Goal: Information Seeking & Learning: Learn about a topic

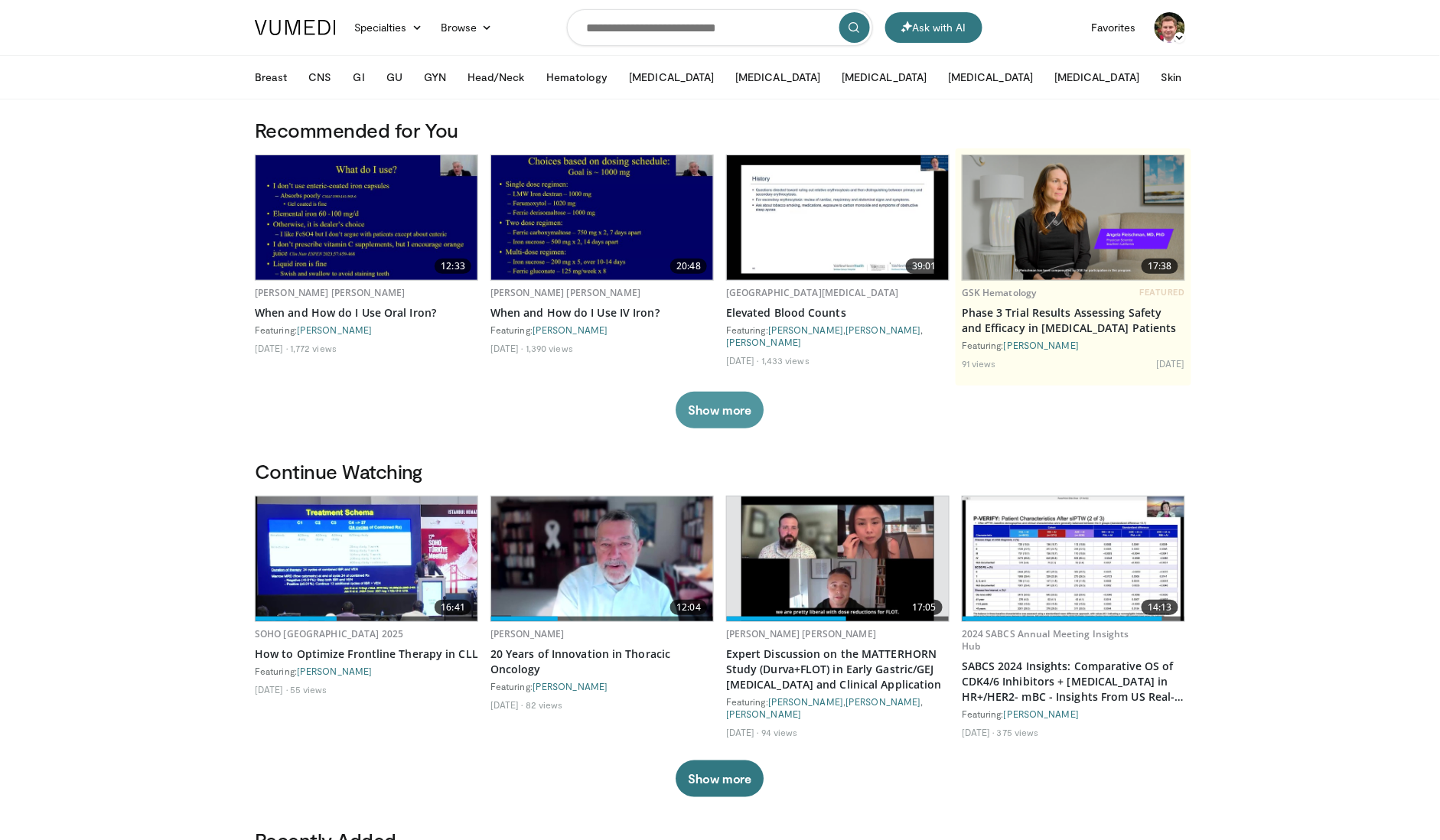
click at [731, 416] on button "Show more" at bounding box center [719, 410] width 88 height 37
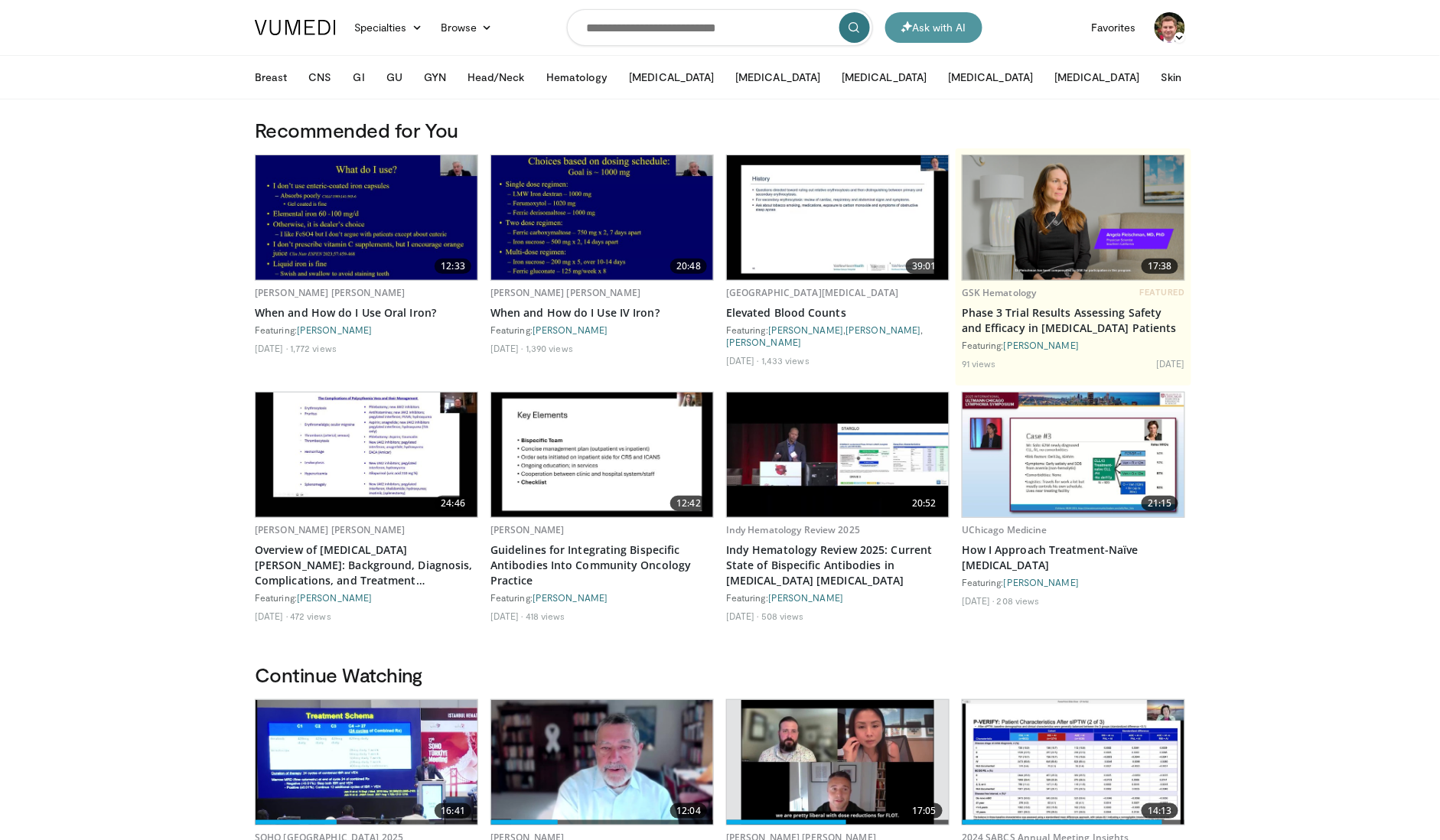
click at [938, 27] on button "Ask with AI" at bounding box center [933, 27] width 97 height 30
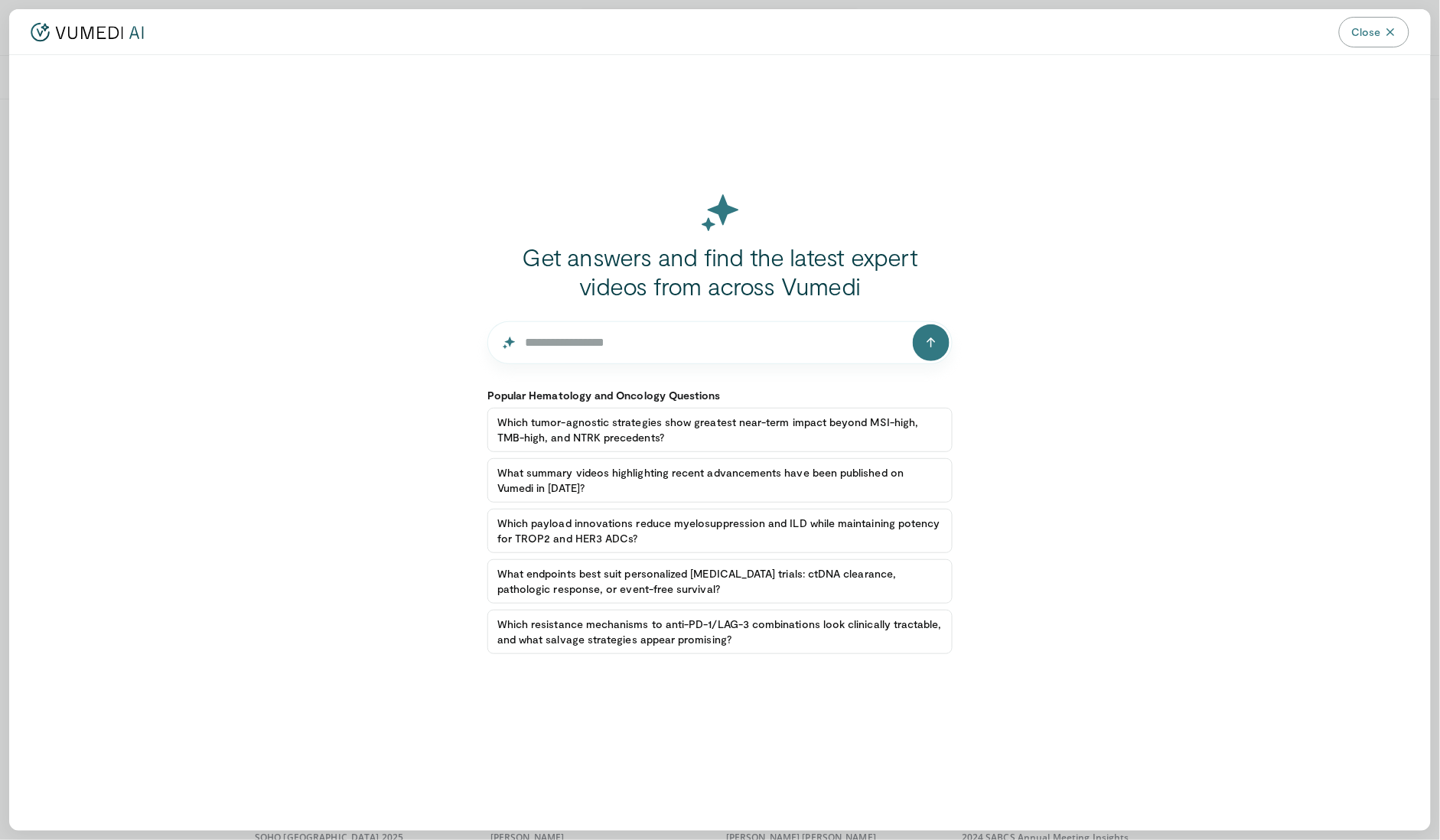
click at [1375, 33] on span "Close" at bounding box center [1366, 32] width 29 height 15
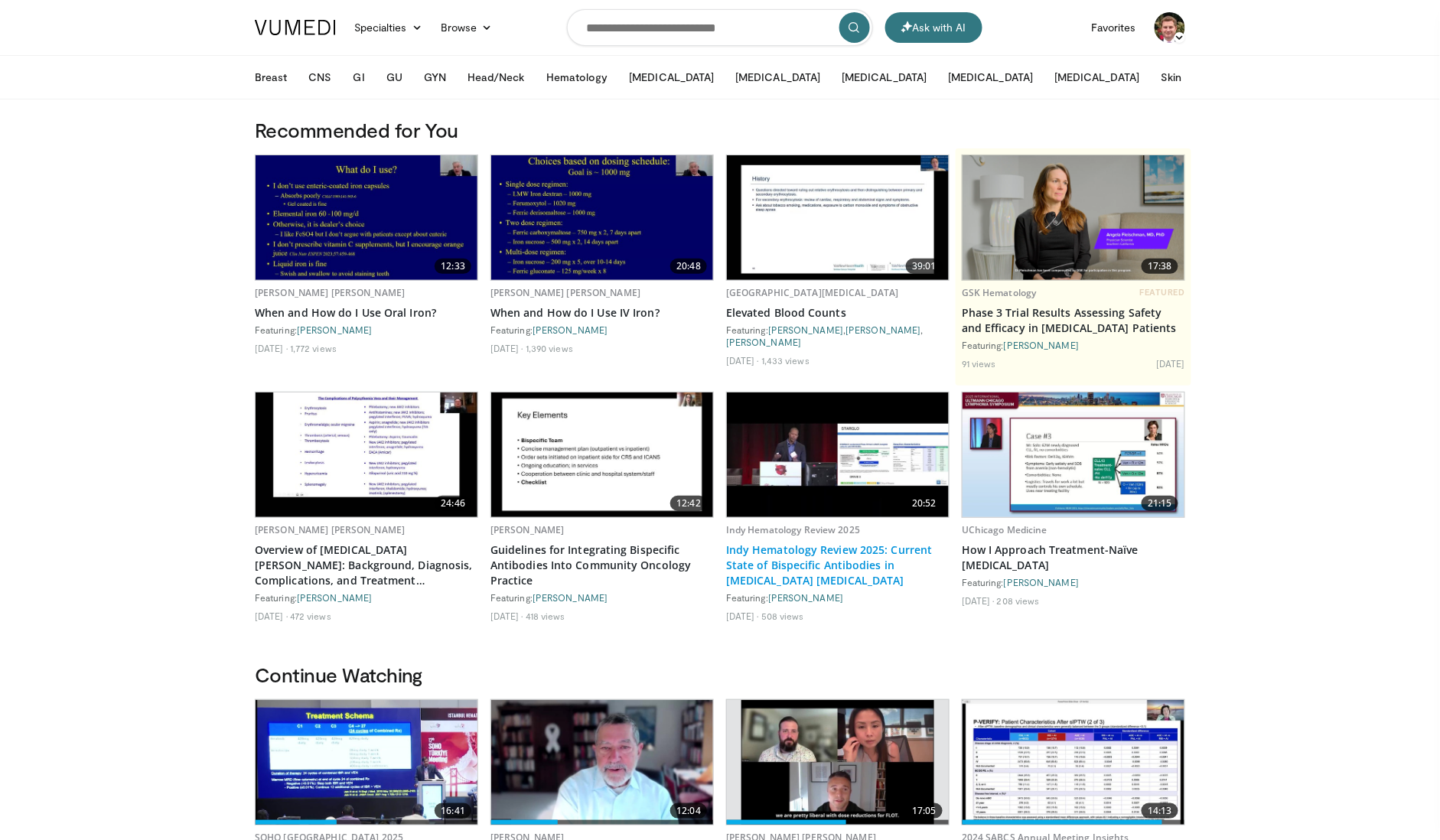
click at [837, 564] on link "Indy Hematology Review 2025: Current State of Bispecific Antibodies in [MEDICAL…" at bounding box center [839, 565] width 224 height 46
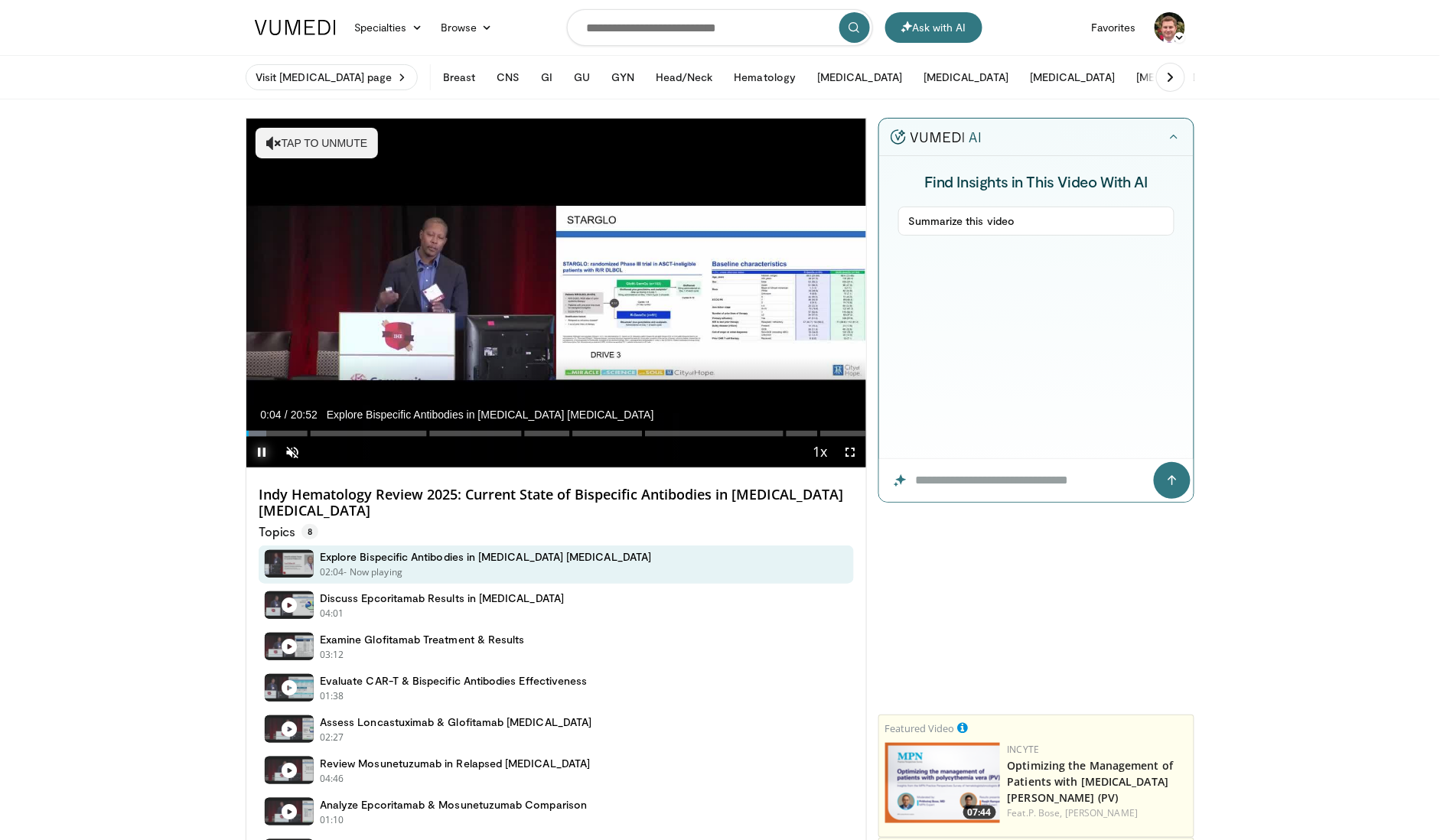
click at [263, 449] on span "Video Player" at bounding box center [262, 452] width 30 height 30
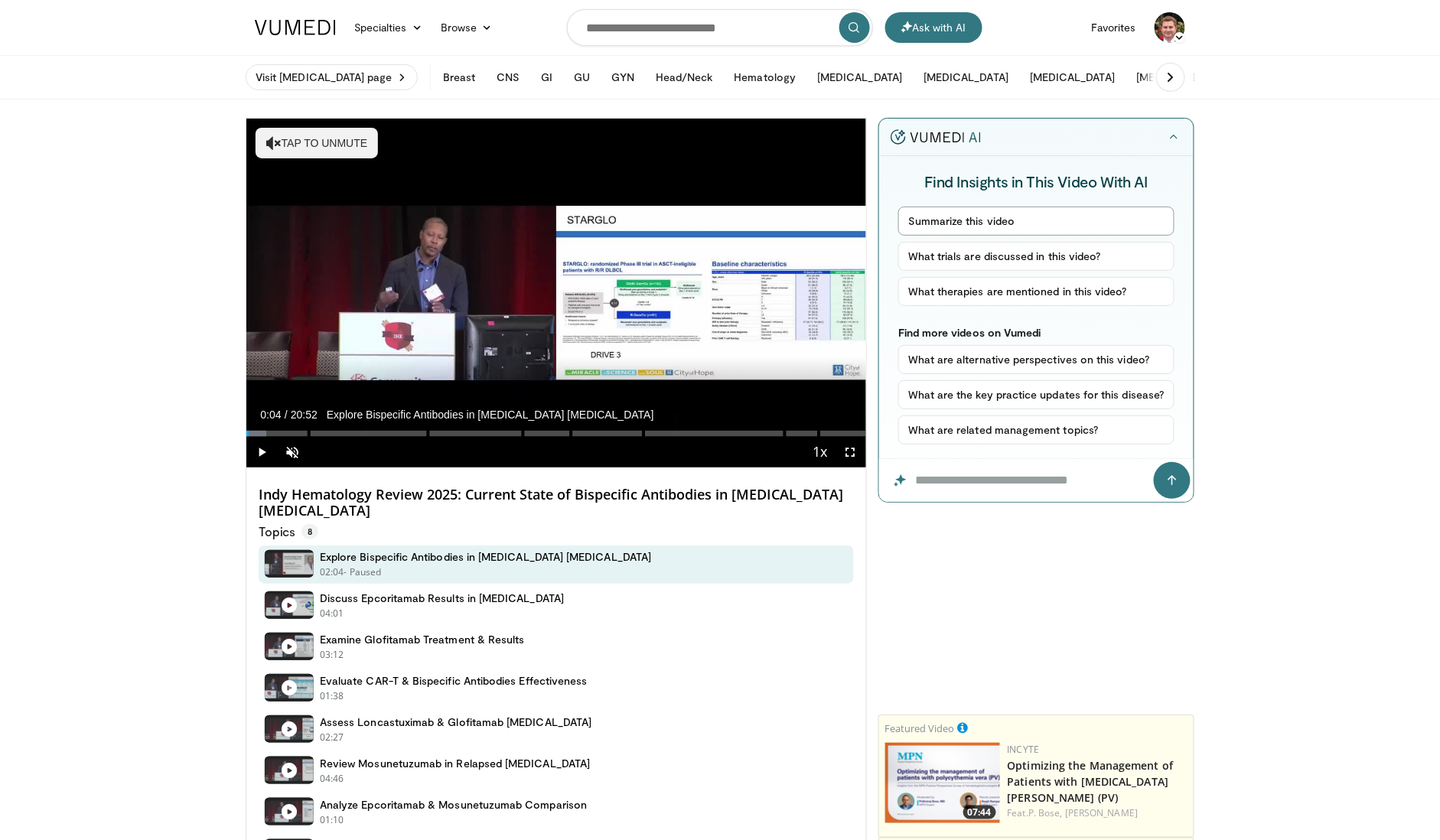
click at [1045, 217] on button "Summarize this video" at bounding box center [1036, 221] width 276 height 29
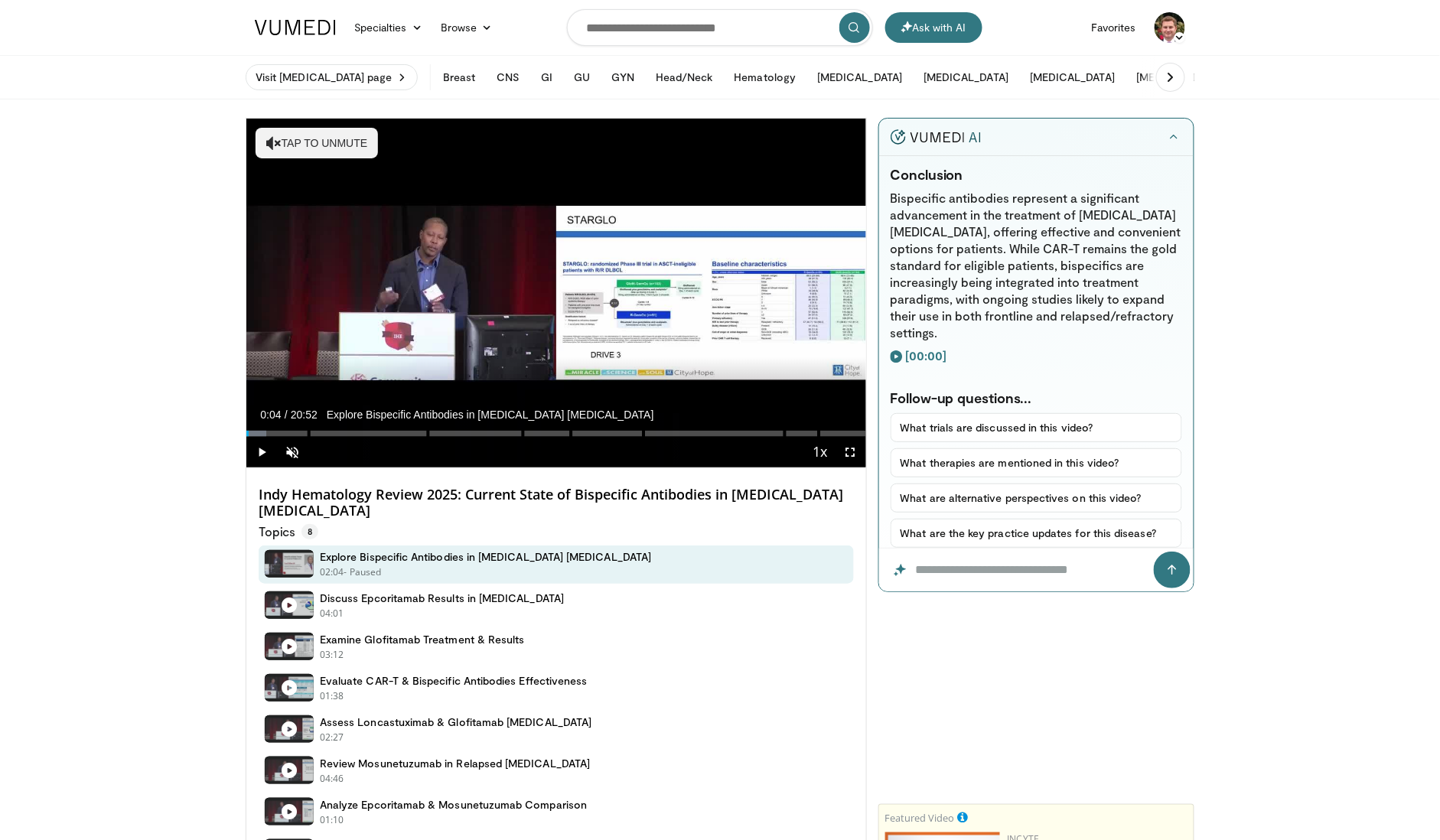
scroll to position [1775, 0]
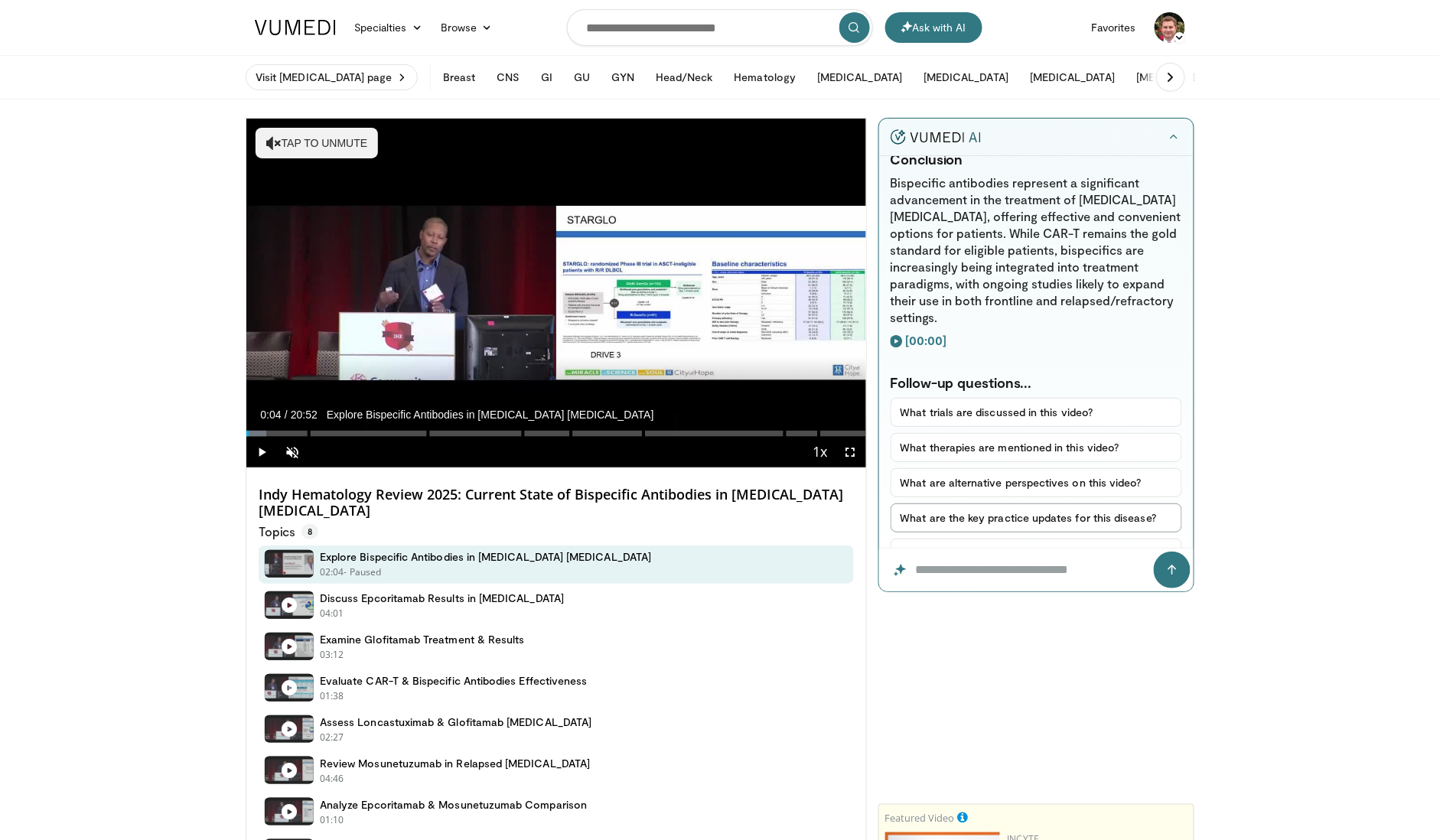
click at [1031, 503] on button "What are the key practice updates for this disease?" at bounding box center [1036, 518] width 291 height 29
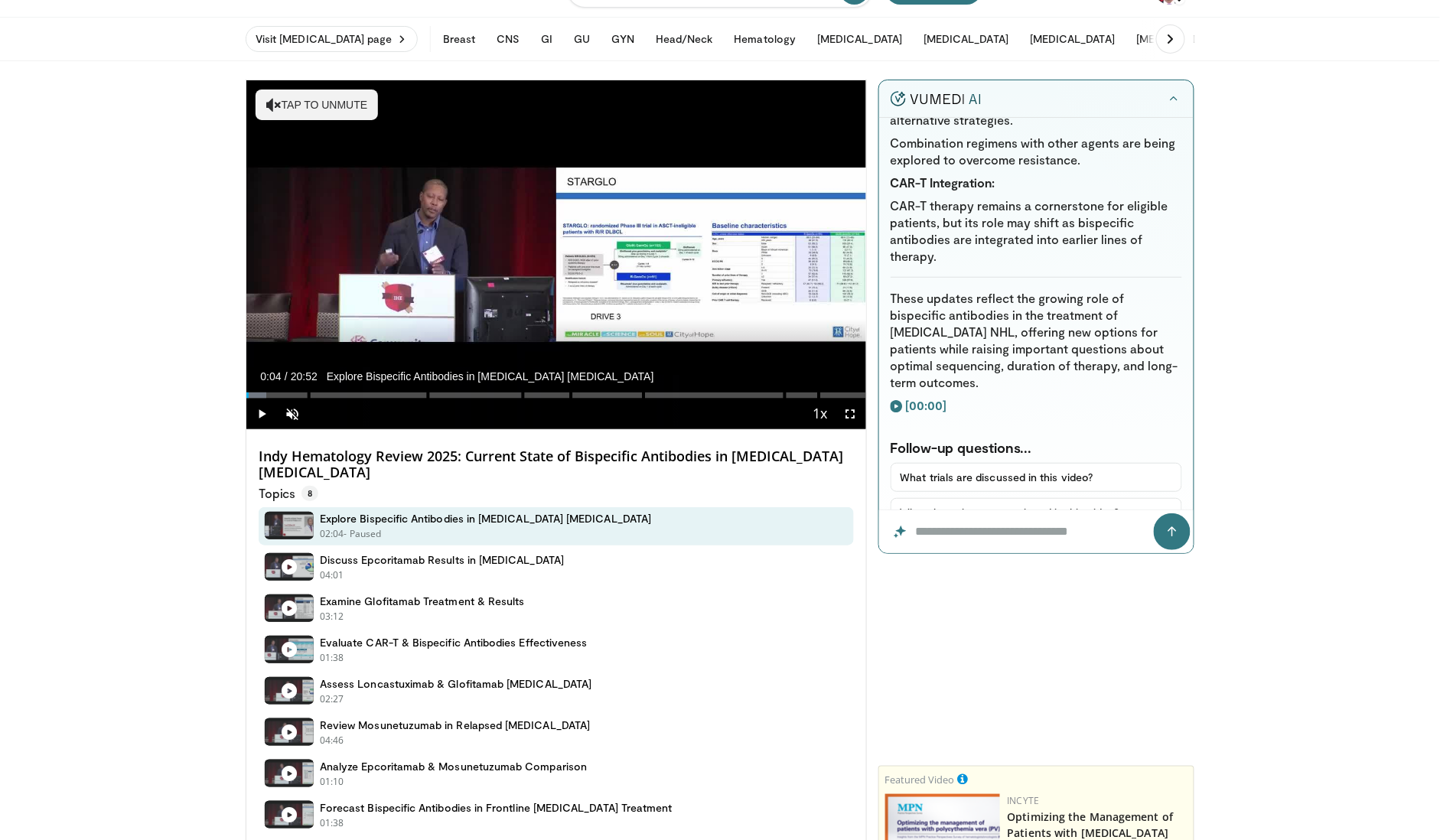
scroll to position [0, 0]
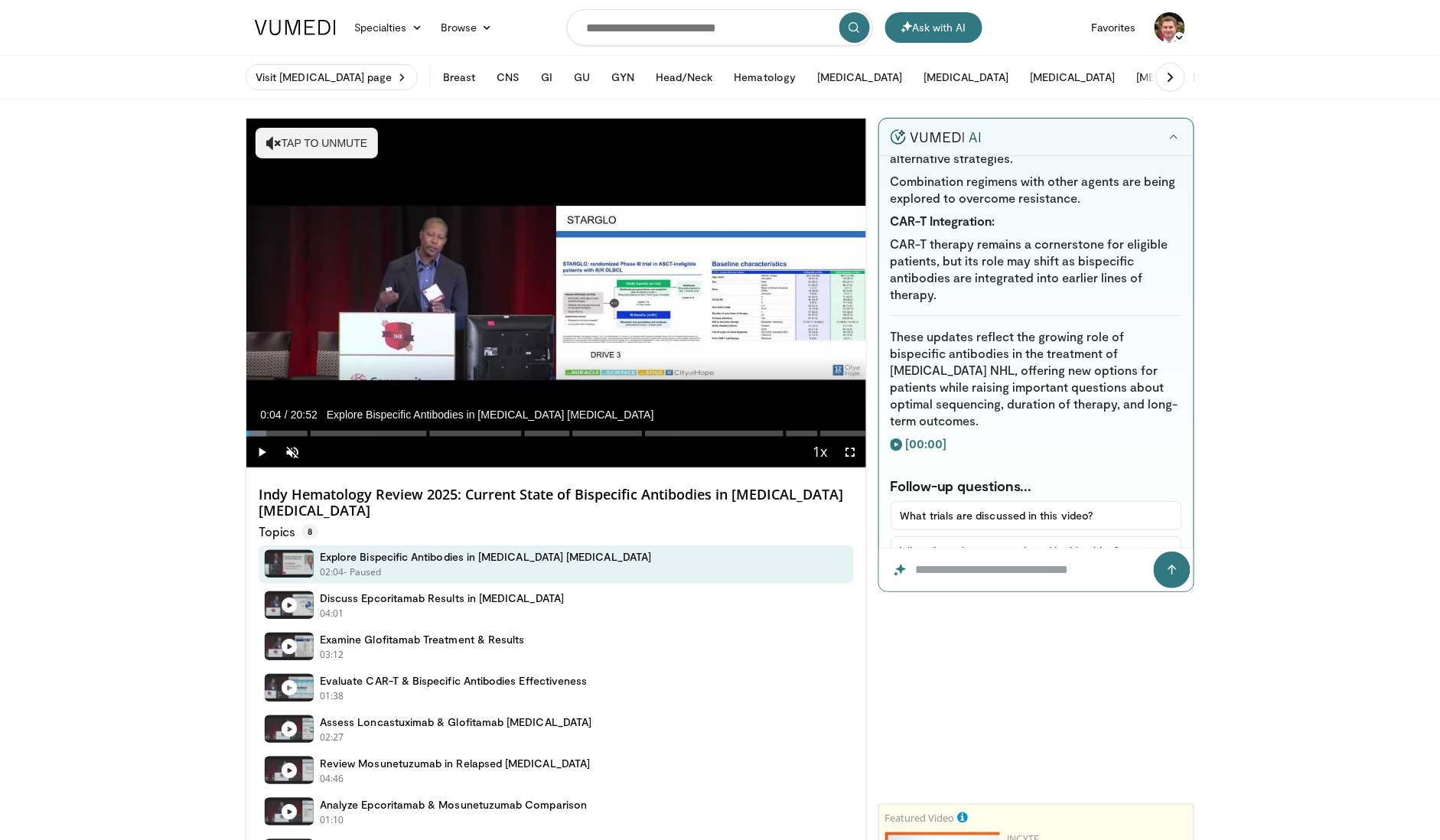
click at [996, 572] on button "What are alternative perspectives on this video?" at bounding box center [1036, 586] width 291 height 29
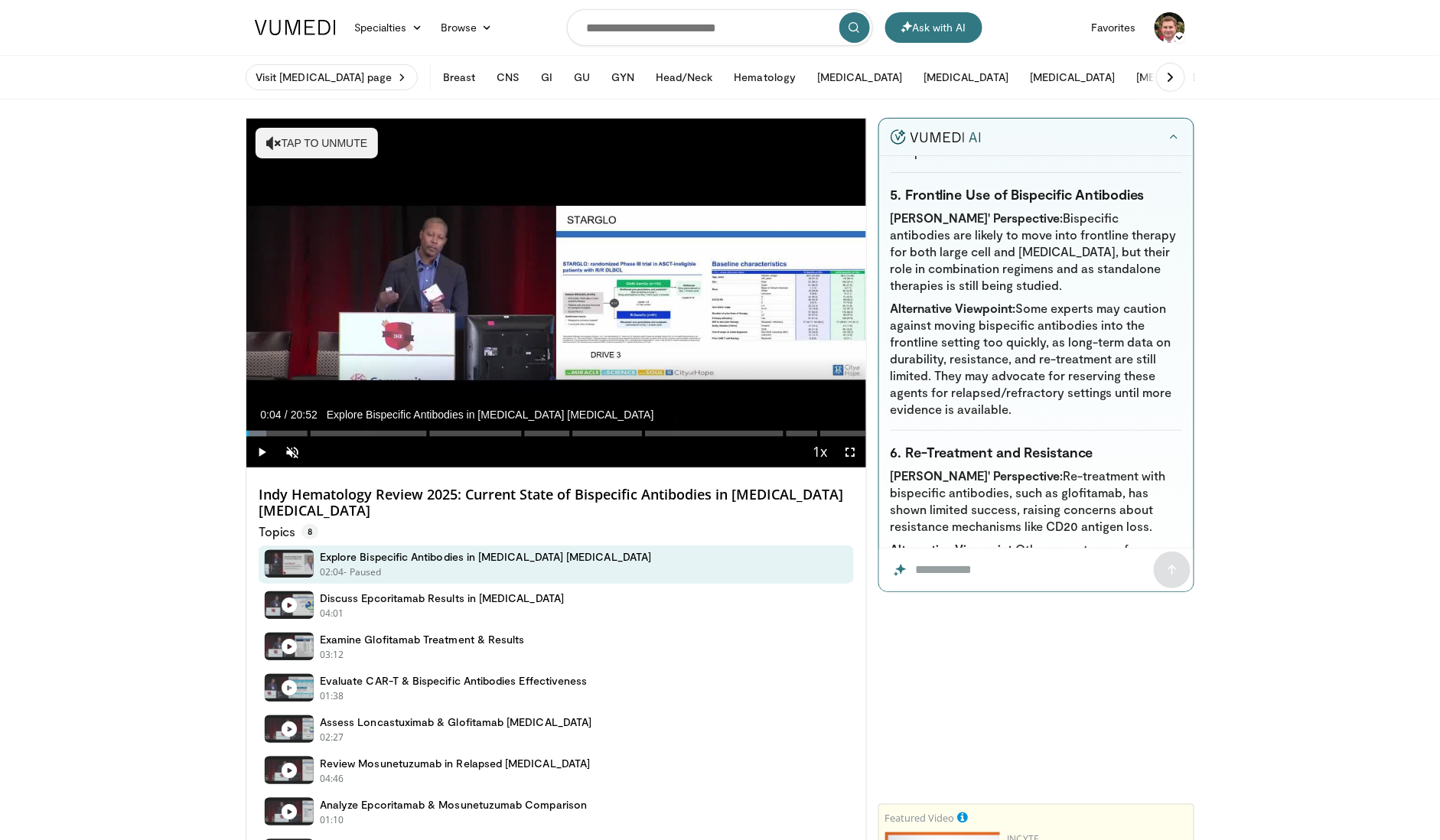
scroll to position [5849, 0]
click at [968, 574] on input "Question for the AI" at bounding box center [1037, 569] width 315 height 43
type input "**********"
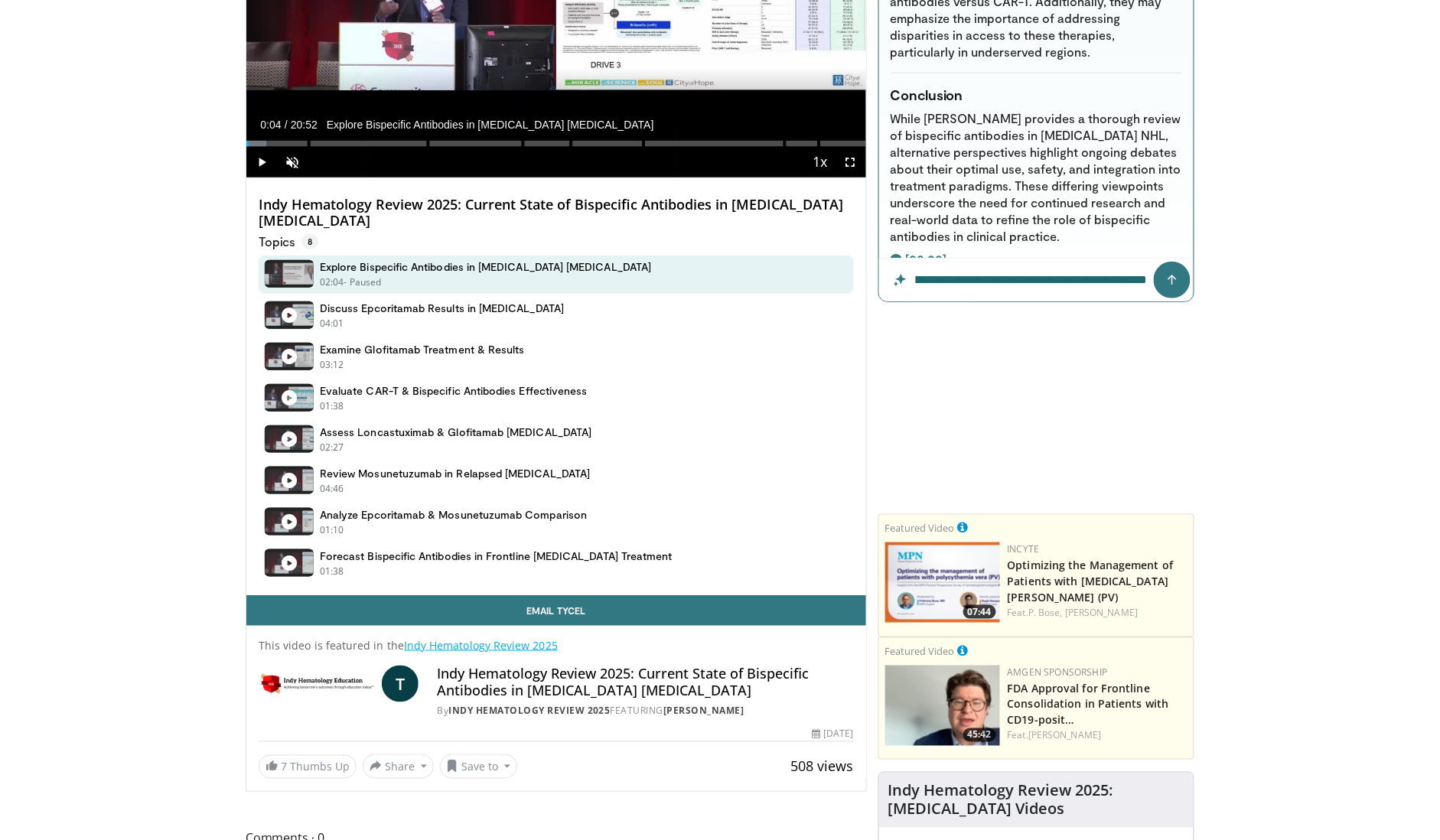
scroll to position [198, 0]
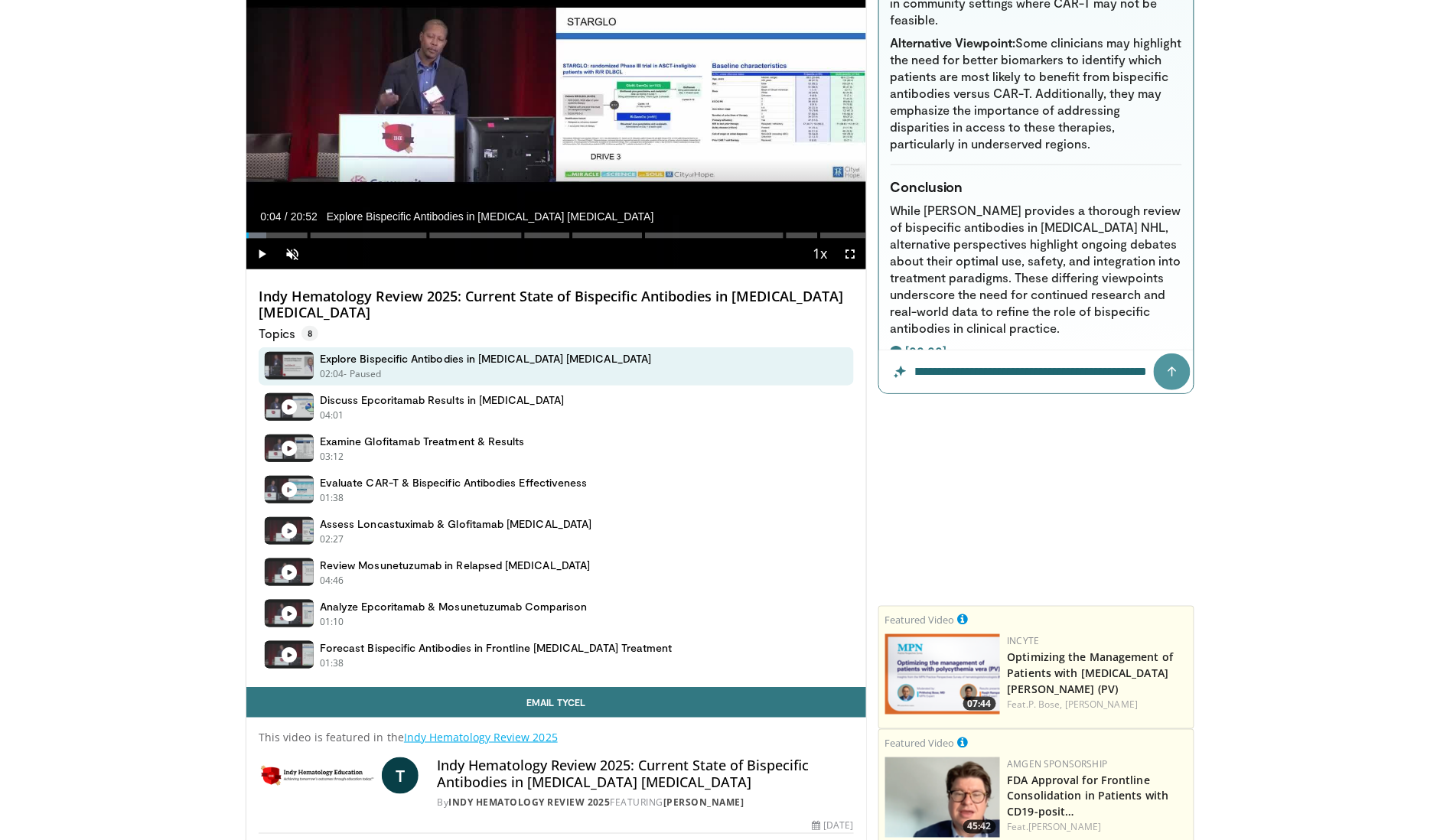
click at [1162, 366] on button "submit" at bounding box center [1172, 372] width 37 height 37
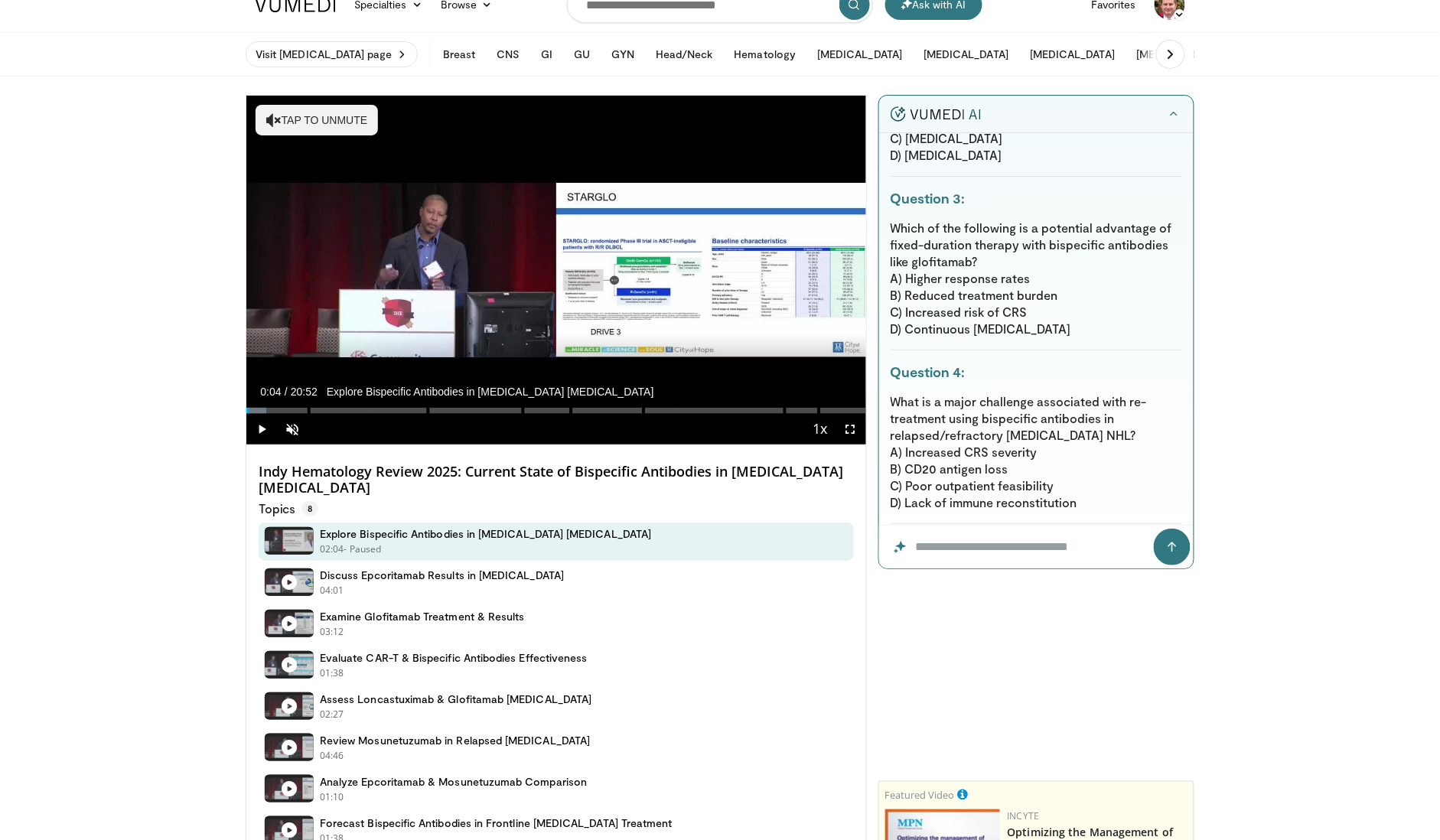
scroll to position [0, 0]
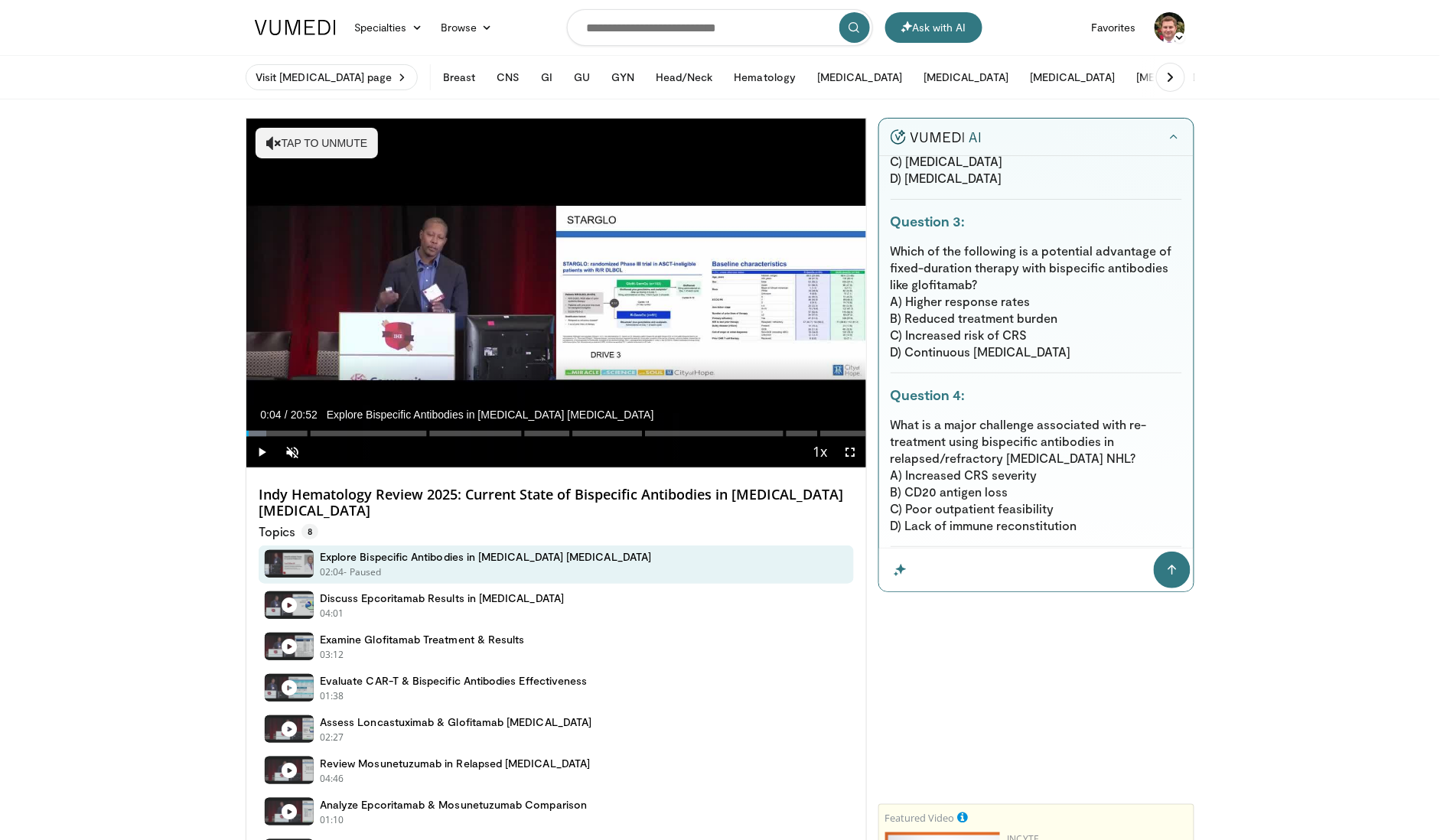
click at [969, 574] on input "Question for the AI" at bounding box center [1037, 569] width 315 height 43
drag, startPoint x: 730, startPoint y: 492, endPoint x: 748, endPoint y: 507, distance: 23.4
click at [748, 507] on h4 "Indy Hematology Review 2025: Current State of Bispecific Antibodies in [MEDICAL…" at bounding box center [557, 502] width 596 height 33
copy h4 "[MEDICAL_DATA] [MEDICAL_DATA]"
click at [1098, 568] on input "**********" at bounding box center [1037, 569] width 315 height 43
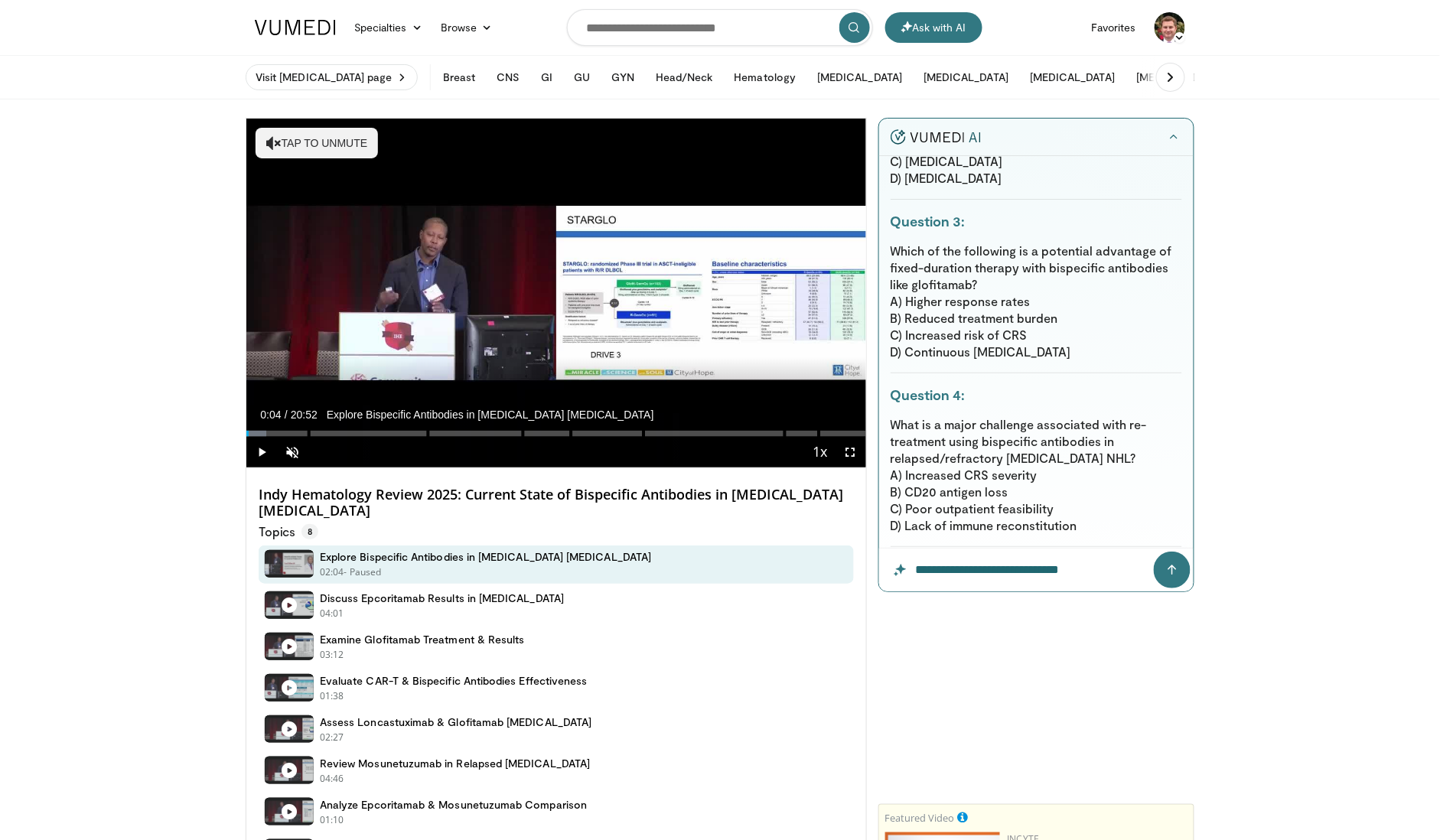
paste input "**********"
type input "**********"
click at [1154, 552] on button "submit" at bounding box center [1172, 570] width 37 height 37
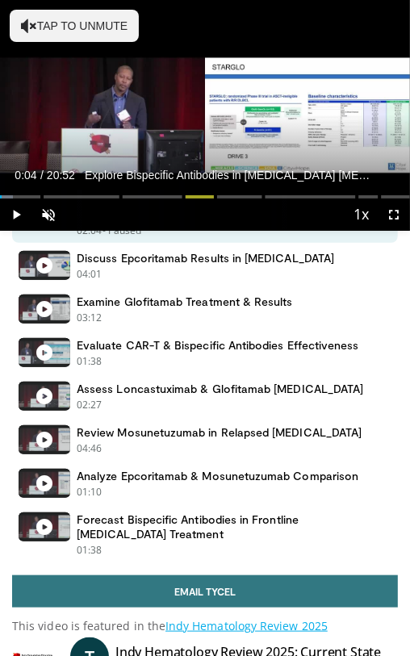
scroll to position [0, 0]
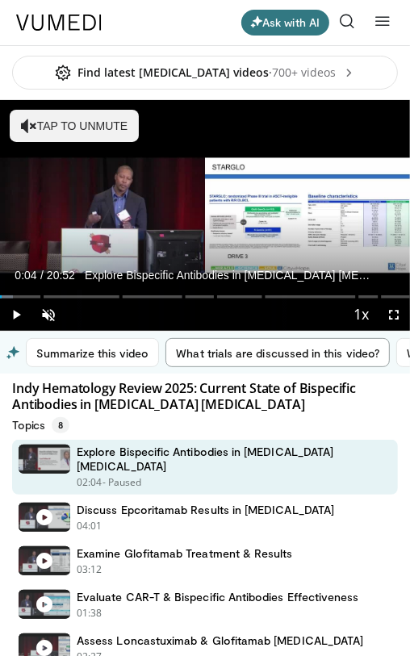
click at [321, 353] on button "What trials are discussed in this video?" at bounding box center [277, 352] width 224 height 29
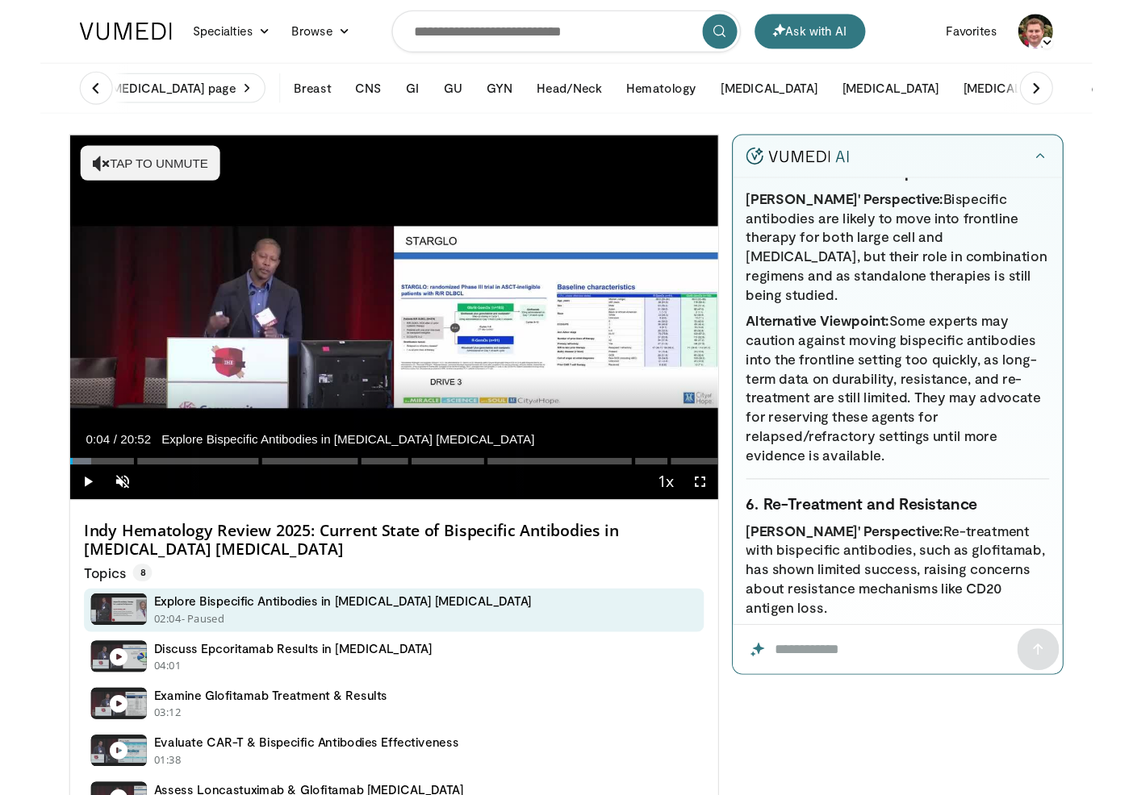
scroll to position [5452, 0]
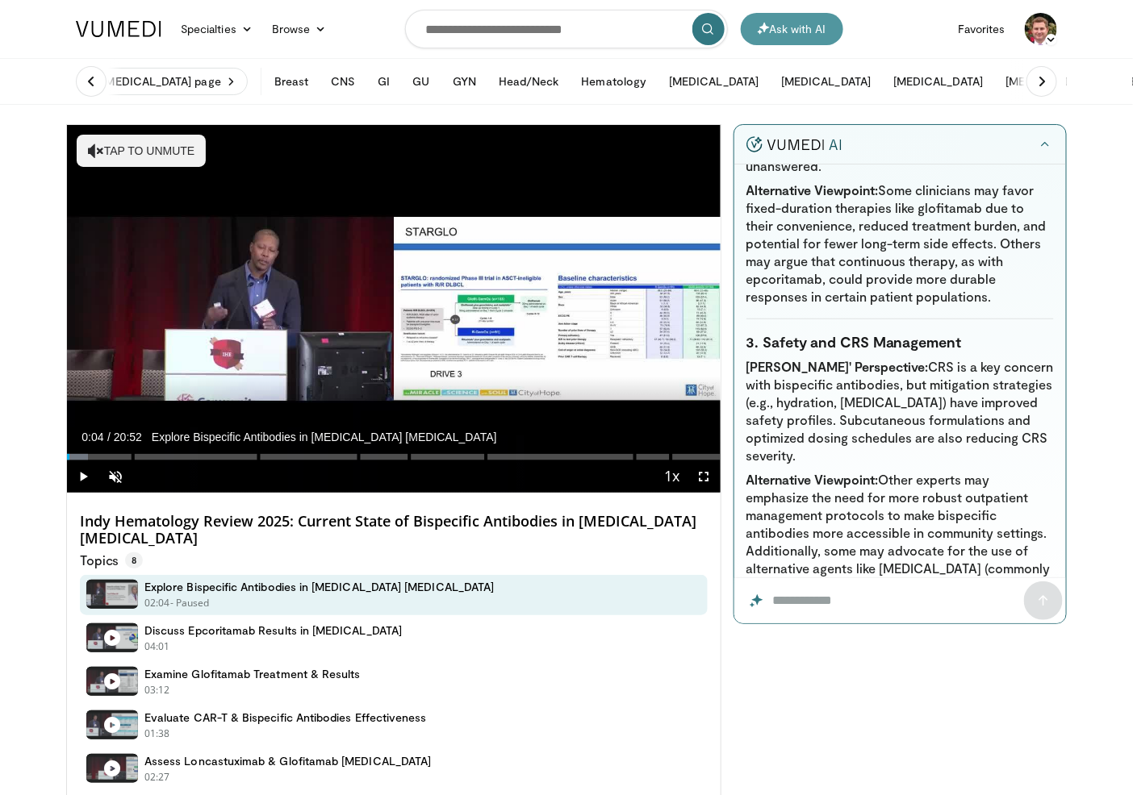
click at [791, 26] on button "Ask with AI" at bounding box center [792, 29] width 102 height 32
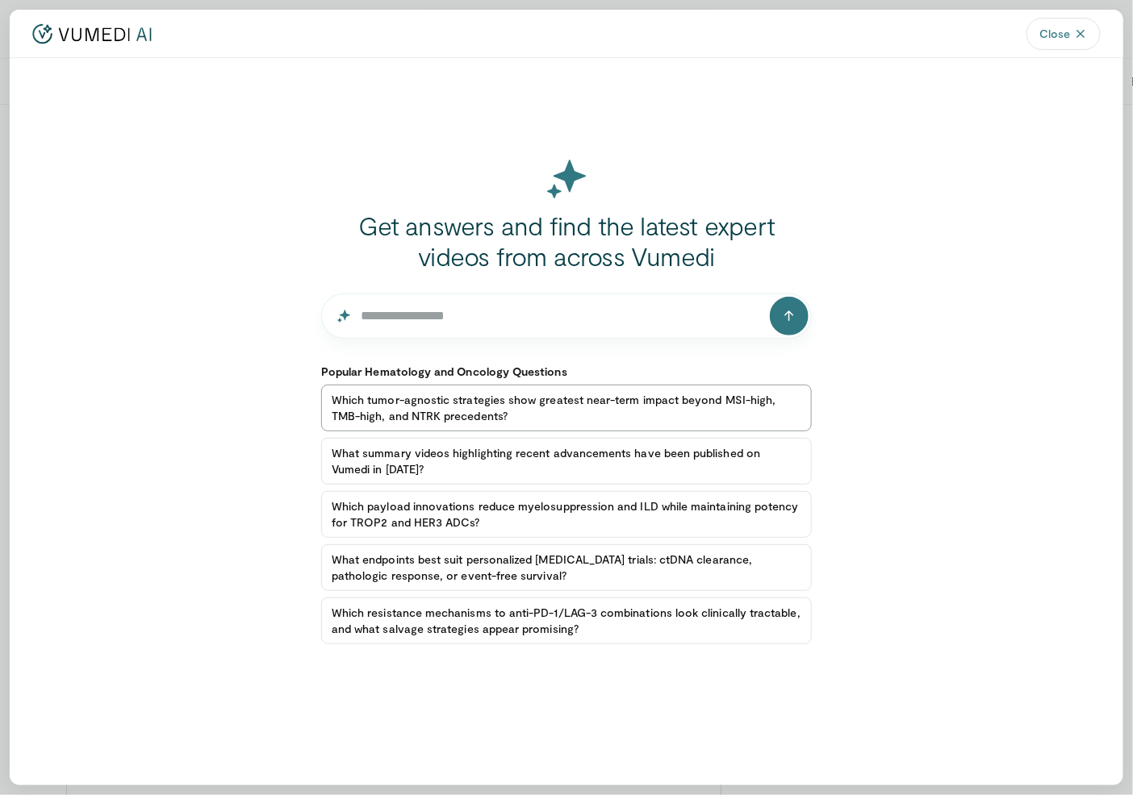
click at [464, 407] on button "Which tumor-agnostic strategies show greatest near-term impact beyond MSI-high,…" at bounding box center [566, 408] width 490 height 47
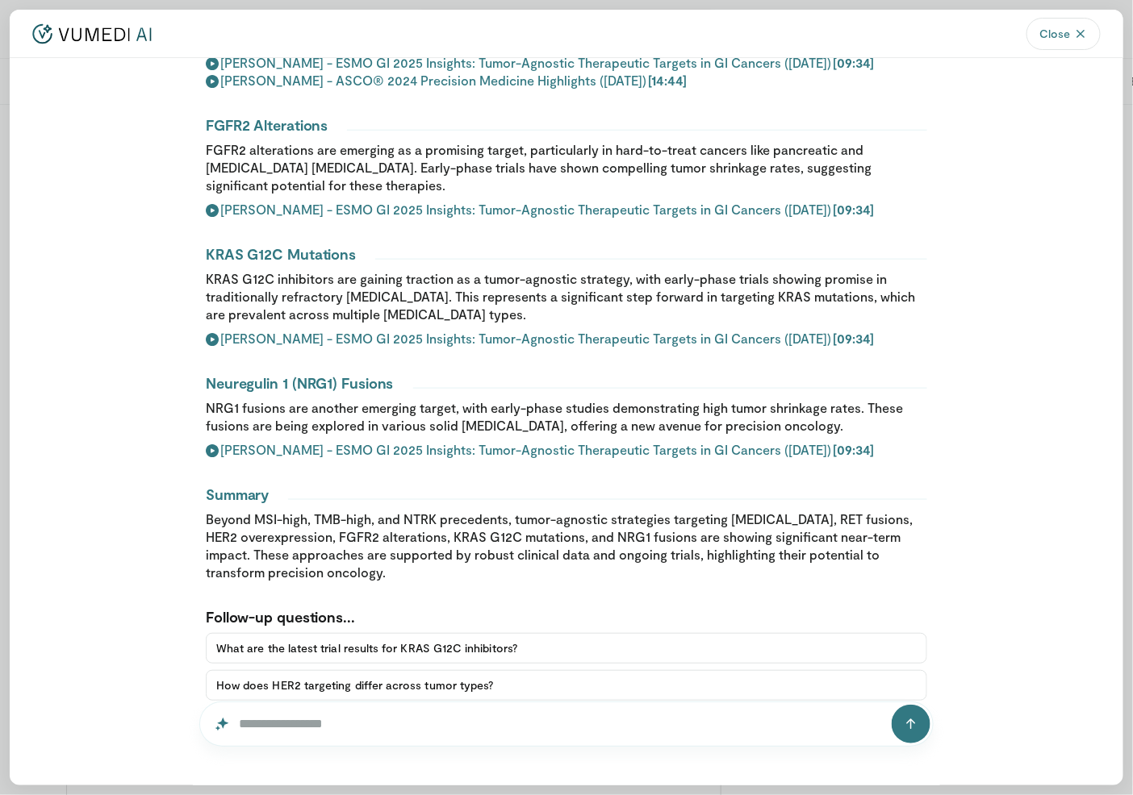
scroll to position [580, 0]
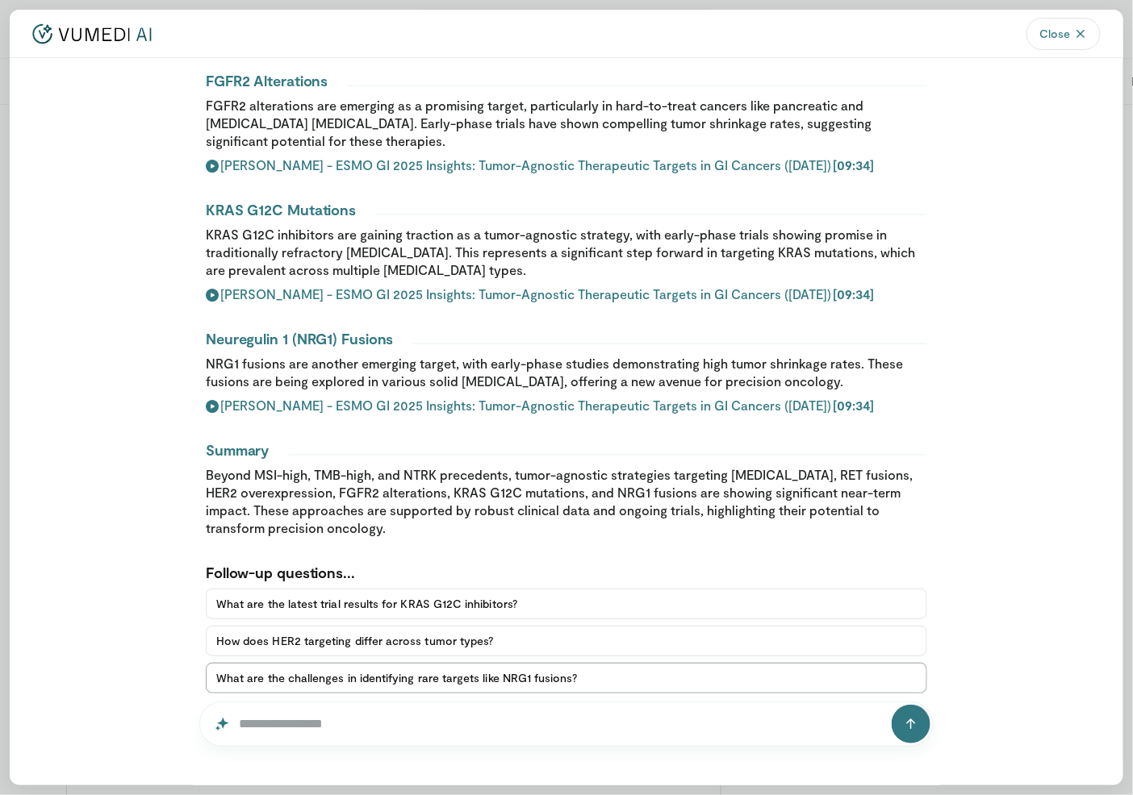
click at [407, 665] on button "What are the challenges in identifying rare targets like NRG1 fusions?" at bounding box center [566, 678] width 721 height 31
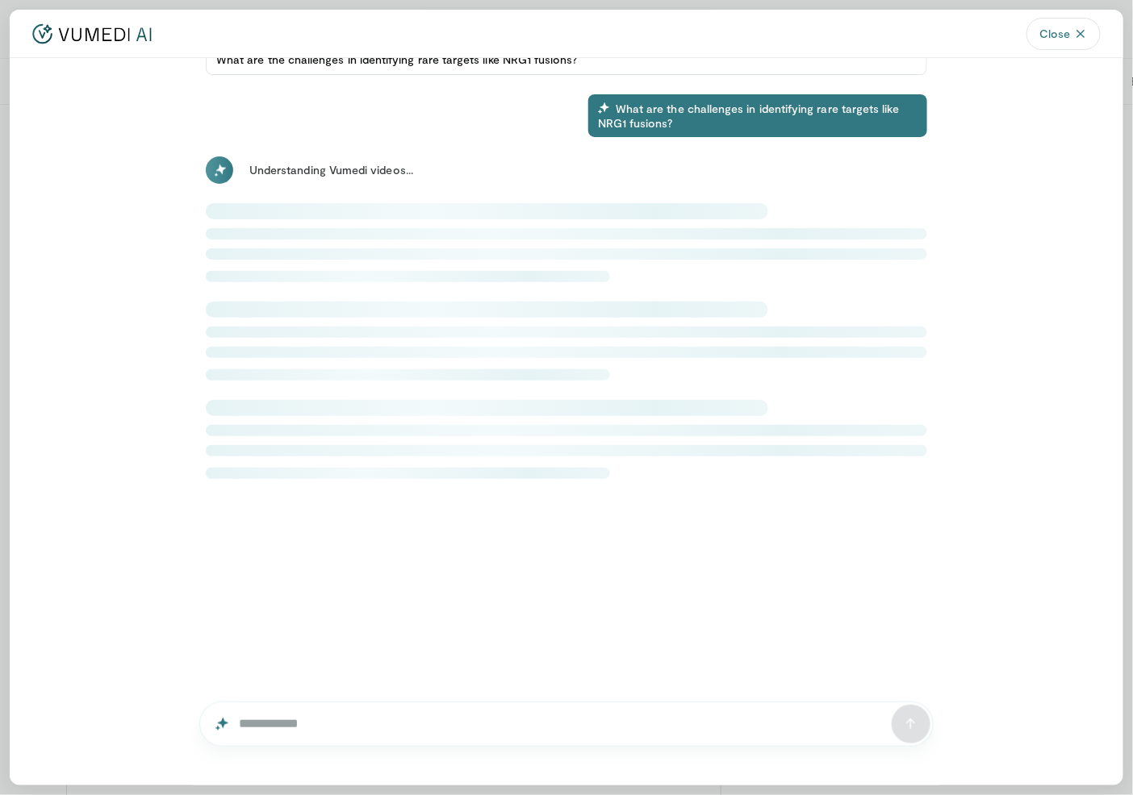
scroll to position [1206, 0]
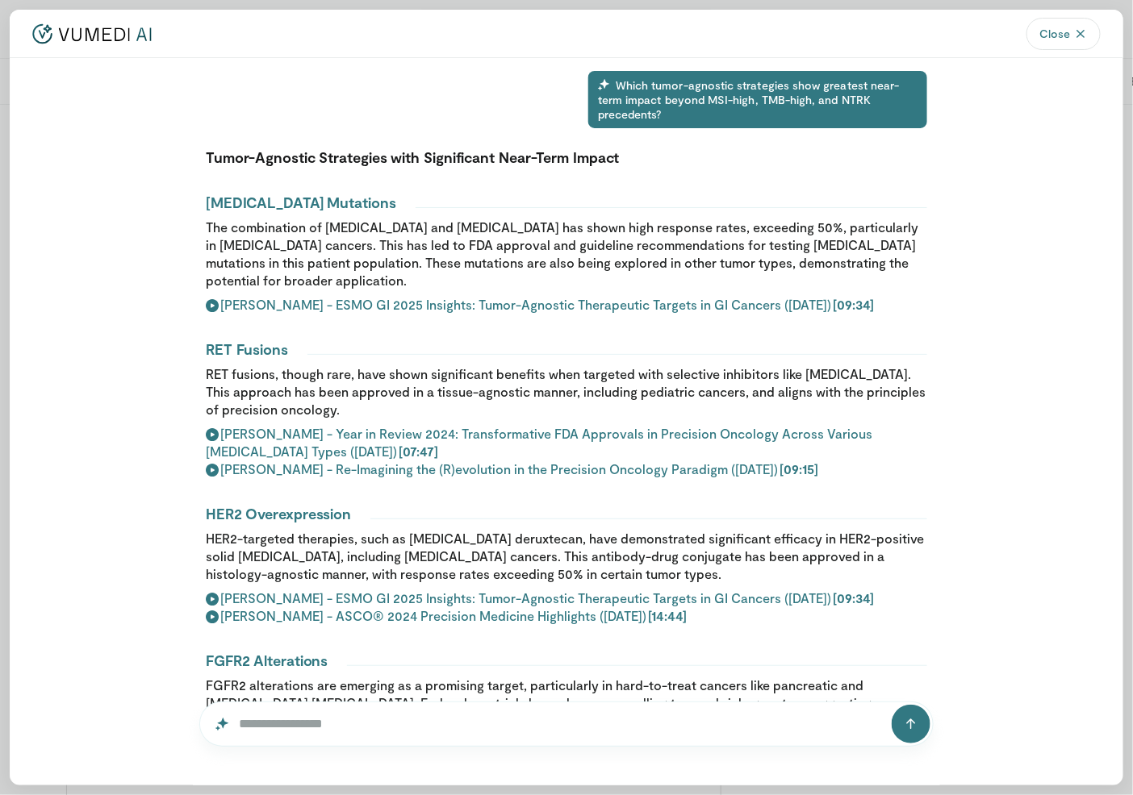
scroll to position [1206, 0]
